Goal: Ask a question

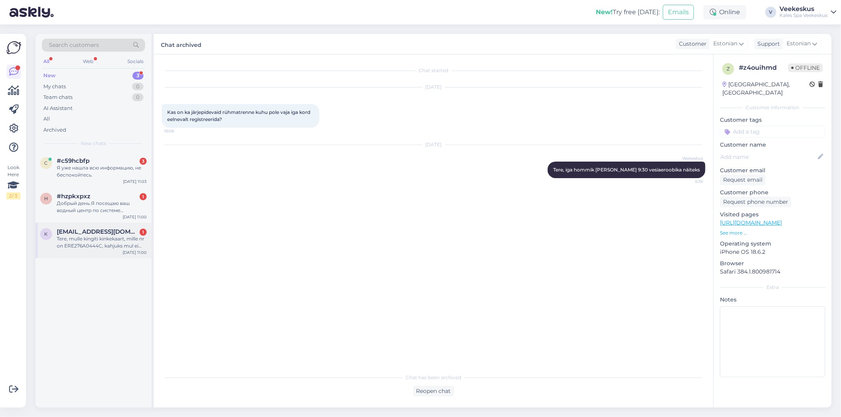
click at [110, 245] on div "Tere, mulle kingiti kinkekaart, mille nr on ERE276A0444C, kahjuks mul ei [PERSO…" at bounding box center [102, 242] width 90 height 14
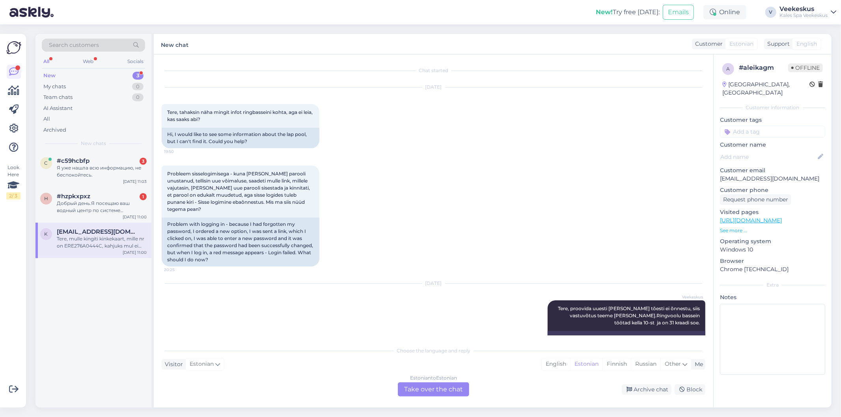
scroll to position [691, 0]
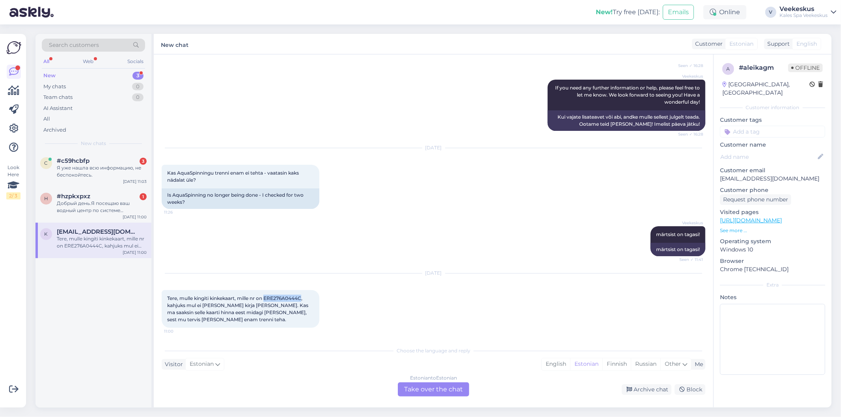
drag, startPoint x: 266, startPoint y: 296, endPoint x: 303, endPoint y: 299, distance: 36.3
click at [303, 299] on span "Tere, mulle kingiti kinkekaart, mille nr on ERE276A0444C, kahjuks mul ei [PERSO…" at bounding box center [238, 308] width 142 height 27
copy span "ERE276A0444C"
click at [428, 387] on div "Estonian to Estonian Take over the chat" at bounding box center [433, 389] width 71 height 14
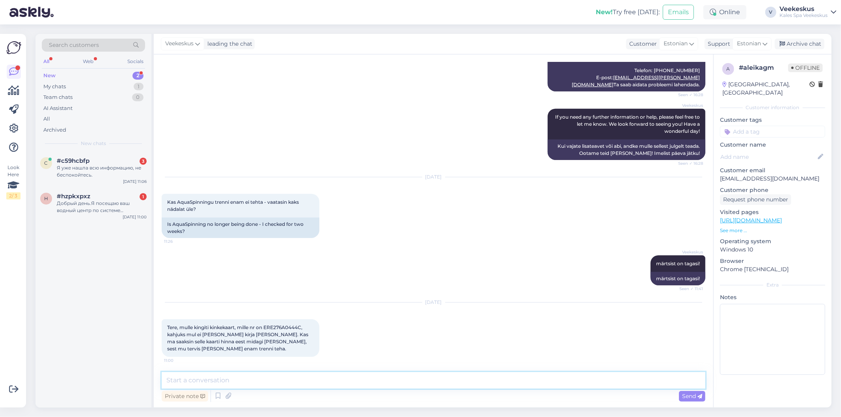
click at [404, 379] on textarea at bounding box center [433, 380] width 543 height 17
type textarea "Tere! meie majan on näiteks ka olemas ilukeskus kus pakutakse massaazi ja erine…"
click at [475, 378] on textarea "Tere! meie majan on näiteks ka olemas ilukeskus kus pakutakse massaazi ja erine…" at bounding box center [433, 380] width 543 height 17
drag, startPoint x: 475, startPoint y: 378, endPoint x: 153, endPoint y: 371, distance: 322.4
click at [154, 371] on div "Chat started [DATE] Tere, tahaksin näha mingit infot ringbasseini kohta, aga ei…" at bounding box center [433, 230] width 559 height 353
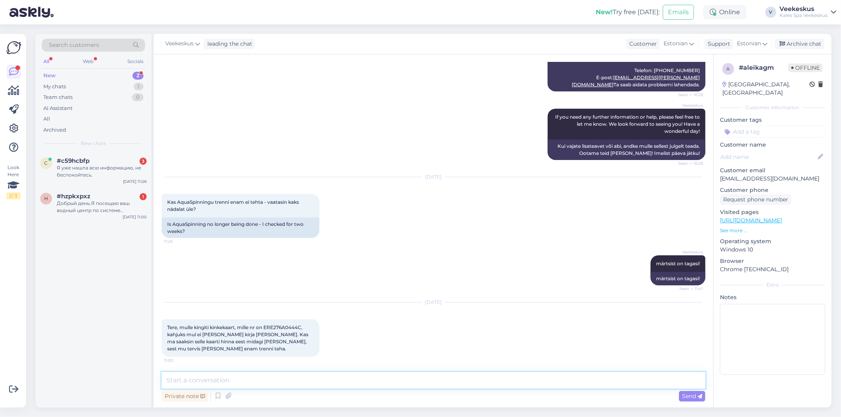
click at [419, 382] on textarea at bounding box center [433, 380] width 543 height 17
click at [411, 387] on textarea at bounding box center [433, 380] width 543 height 17
click at [411, 384] on textarea at bounding box center [433, 380] width 543 height 17
click at [393, 380] on textarea at bounding box center [433, 380] width 543 height 17
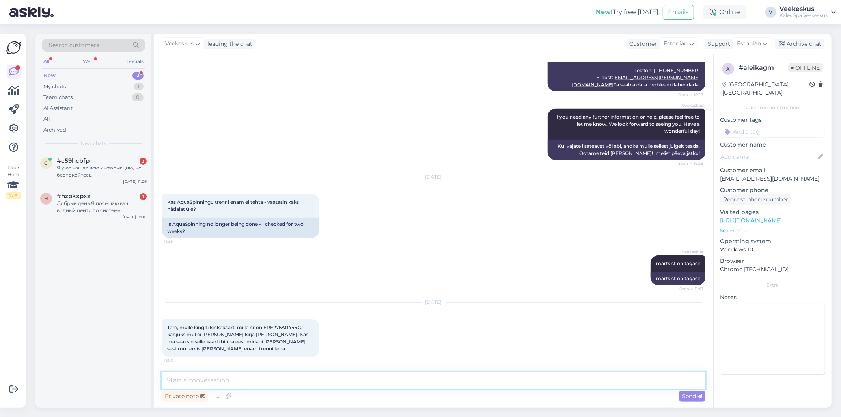
click at [393, 380] on textarea at bounding box center [433, 380] width 543 height 17
